Goal: Task Accomplishment & Management: Use online tool/utility

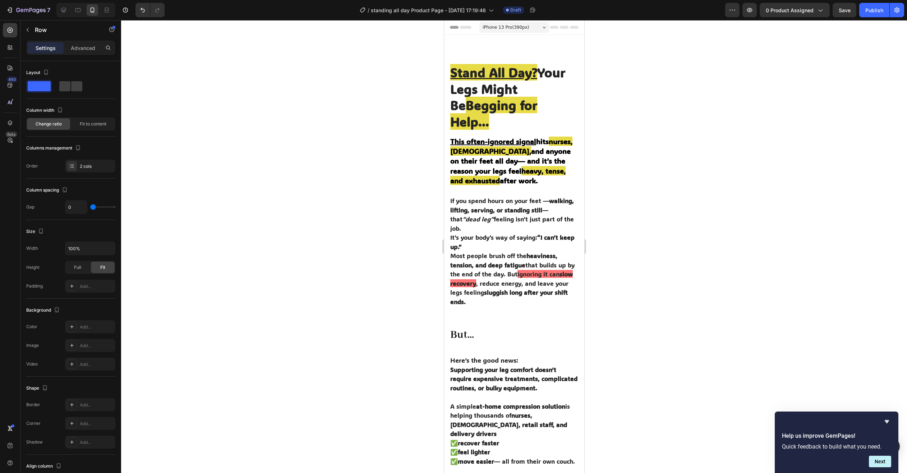
scroll to position [270, 0]
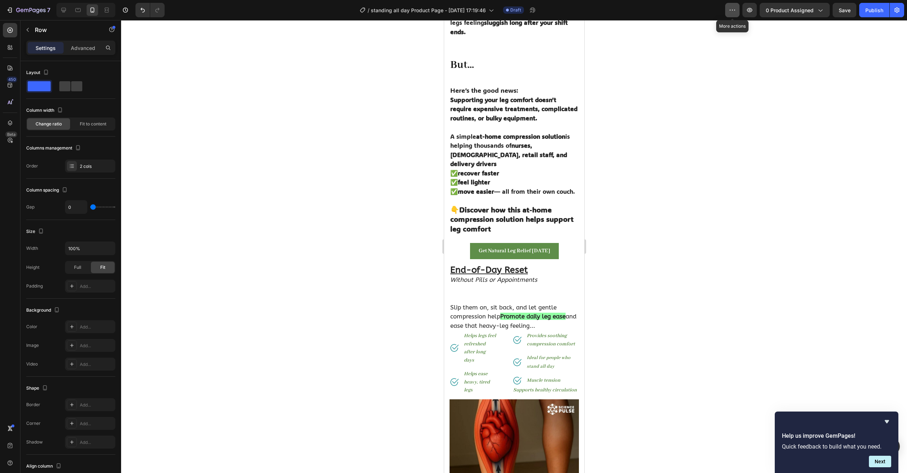
click at [738, 9] on button "button" at bounding box center [732, 10] width 14 height 14
click at [512, 11] on span "Draft" at bounding box center [515, 10] width 11 height 6
click at [484, 6] on span "standing all day Product Page - [DATE] 17:19:46" at bounding box center [428, 10] width 115 height 8
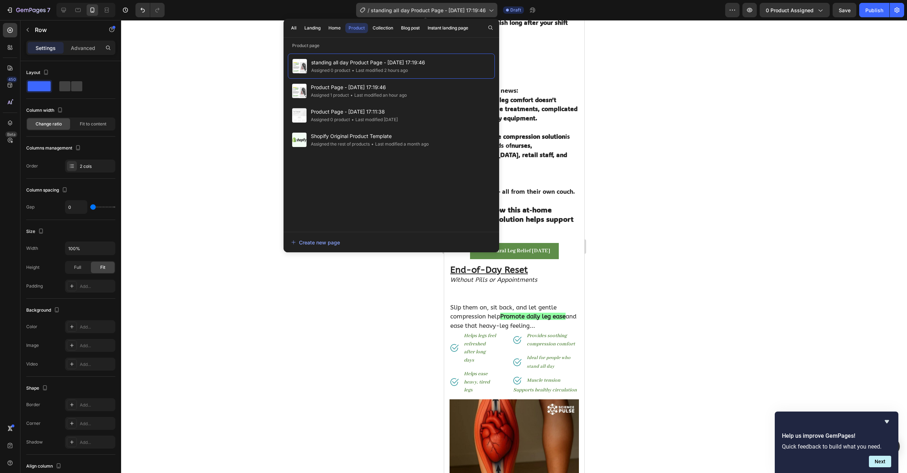
click at [482, 6] on span "standing all day Product Page - [DATE] 17:19:46" at bounding box center [428, 10] width 115 height 8
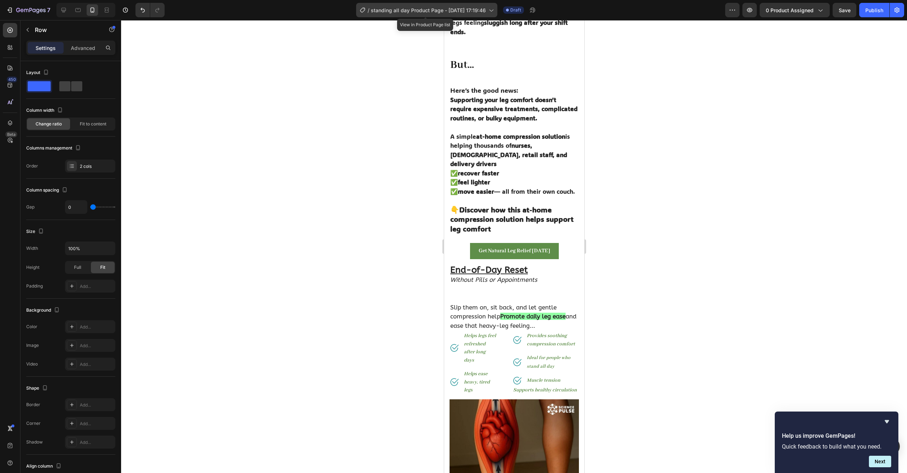
click at [463, 7] on span "standing all day Product Page - [DATE] 17:19:46" at bounding box center [428, 10] width 115 height 8
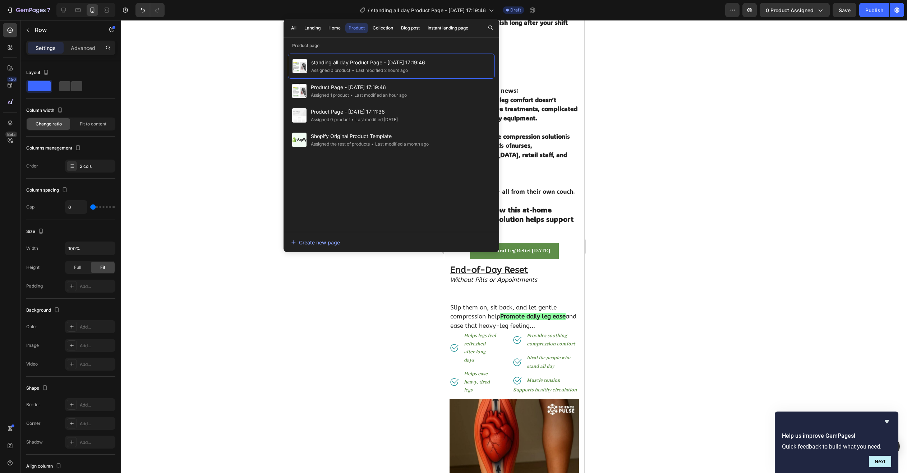
click at [229, 33] on div at bounding box center [514, 246] width 786 height 453
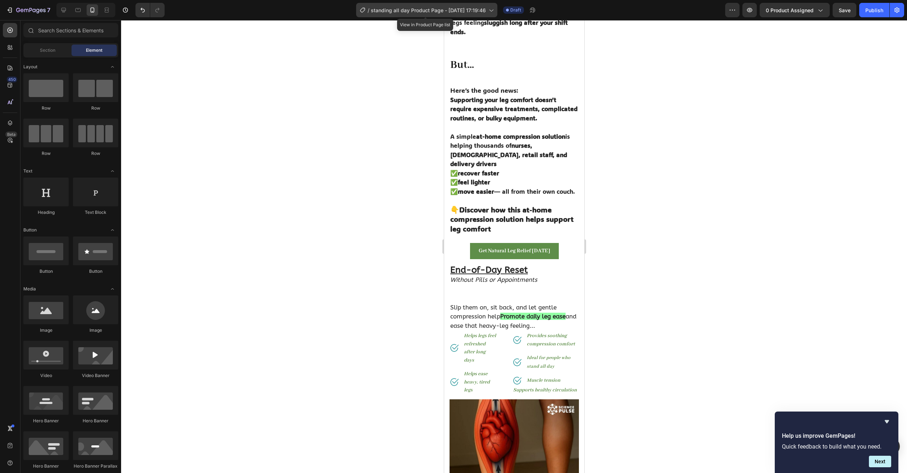
click at [432, 10] on span "standing all day Product Page - [DATE] 17:19:46" at bounding box center [428, 10] width 115 height 8
click at [514, 10] on span "Draft" at bounding box center [515, 10] width 11 height 6
click at [899, 10] on icon "button" at bounding box center [896, 9] width 7 height 7
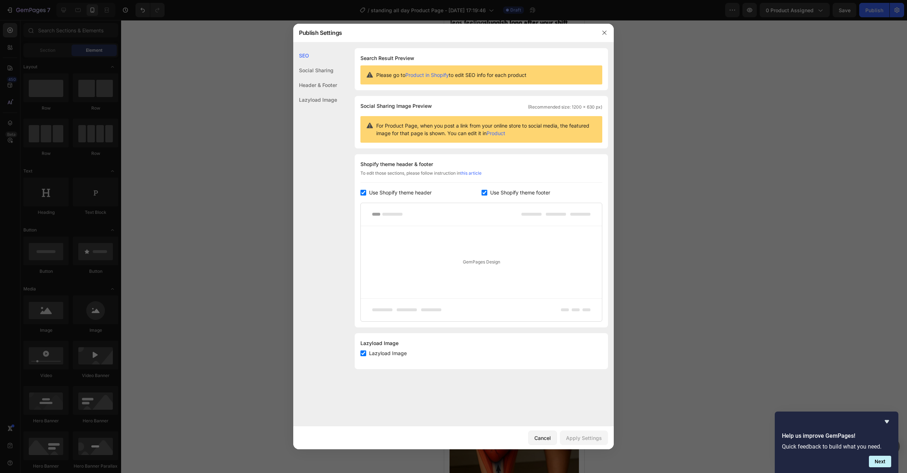
click at [322, 64] on div "Social Sharing" at bounding box center [315, 70] width 44 height 15
click at [333, 89] on div "Header & Footer" at bounding box center [315, 85] width 44 height 15
click at [329, 74] on div "Social Sharing" at bounding box center [315, 70] width 44 height 15
click at [622, 35] on div at bounding box center [453, 236] width 907 height 473
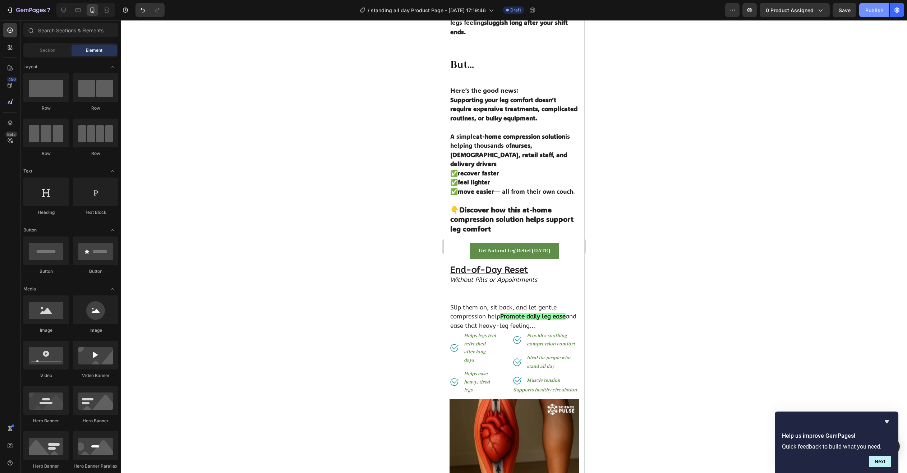
click at [870, 8] on div "Publish" at bounding box center [874, 10] width 18 height 8
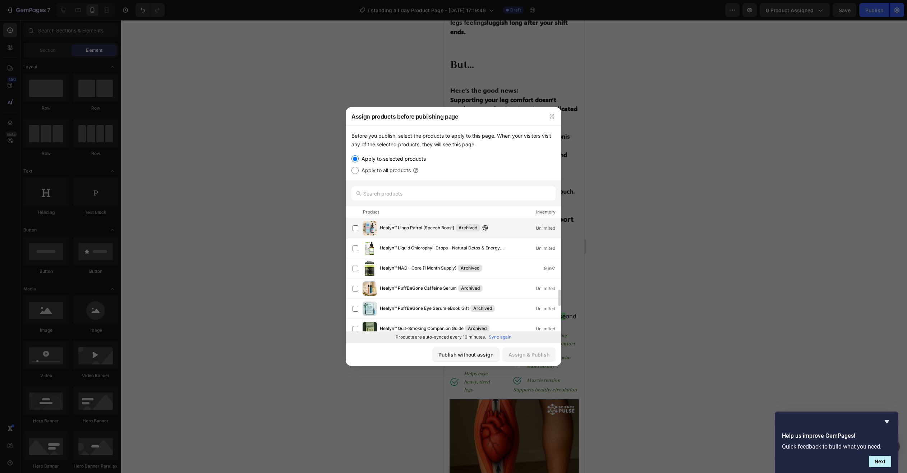
scroll to position [575, 0]
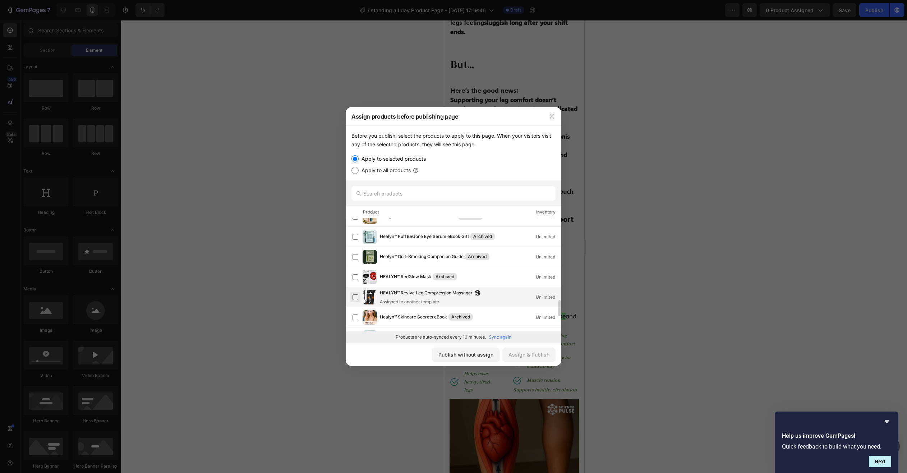
click at [354, 295] on label at bounding box center [355, 297] width 6 height 6
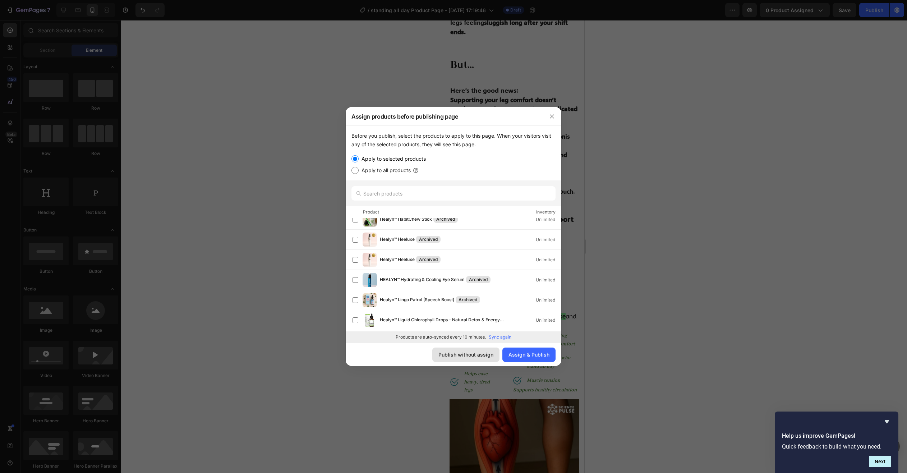
click at [467, 356] on div "Publish without assign" at bounding box center [465, 355] width 55 height 8
